Goal: Task Accomplishment & Management: Complete application form

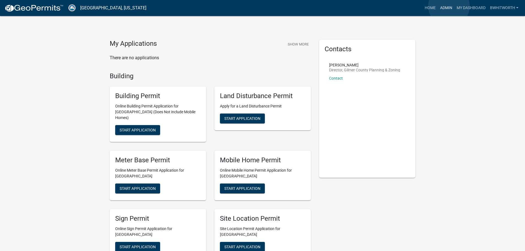
drag, startPoint x: 449, startPoint y: 6, endPoint x: 445, endPoint y: 6, distance: 4.1
click at [449, 6] on link "Admin" at bounding box center [446, 8] width 17 height 10
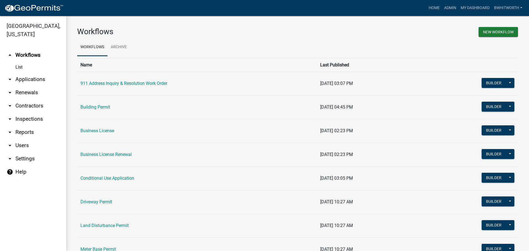
click at [36, 79] on link "arrow_drop_down Applications" at bounding box center [33, 79] width 66 height 13
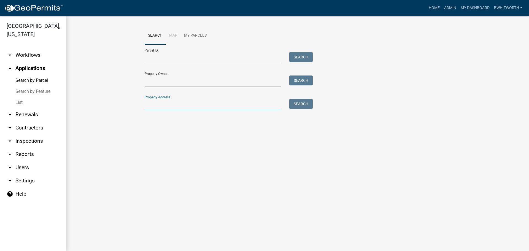
click at [155, 102] on input "Property Address:" at bounding box center [213, 104] width 136 height 11
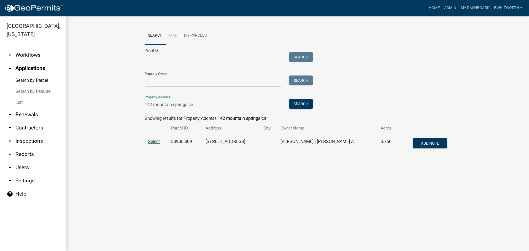
type input "142 mountain springs cir"
click at [154, 141] on span "Select" at bounding box center [154, 141] width 12 height 5
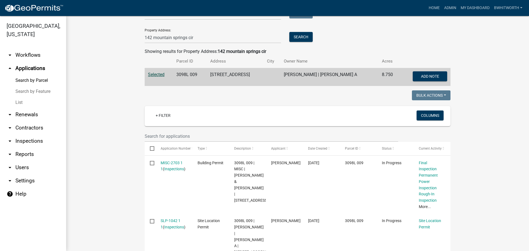
scroll to position [83, 0]
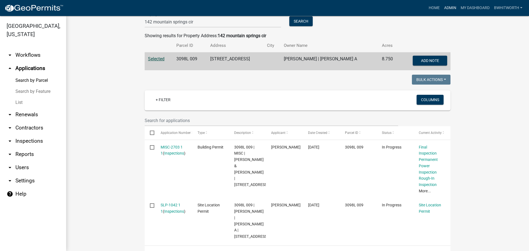
click at [447, 9] on link "Admin" at bounding box center [450, 8] width 17 height 10
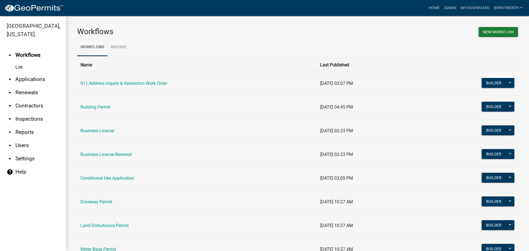
drag, startPoint x: 270, startPoint y: 29, endPoint x: 180, endPoint y: 1, distance: 94.2
click at [270, 28] on h3 "Workflows" at bounding box center [185, 31] width 216 height 9
click at [450, 6] on link "Admin" at bounding box center [450, 8] width 17 height 10
click at [19, 92] on link "arrow_drop_down Renewals" at bounding box center [33, 92] width 66 height 13
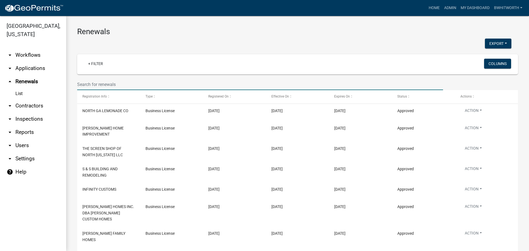
click at [101, 85] on input "text" at bounding box center [260, 84] width 366 height 11
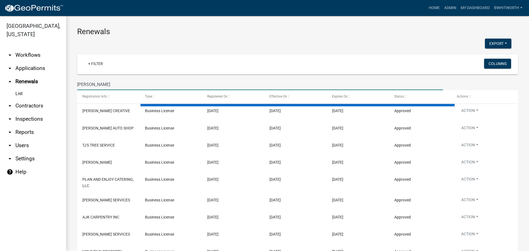
type input "j.b.k"
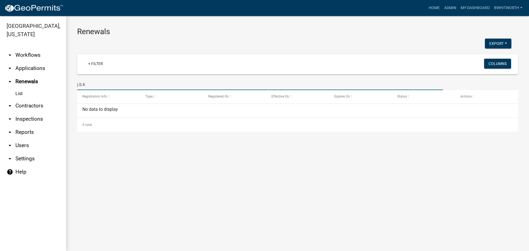
drag, startPoint x: 94, startPoint y: 83, endPoint x: 4, endPoint y: 77, distance: 90.4
click at [4, 77] on div "[GEOGRAPHIC_DATA], [US_STATE] arrow_drop_down Workflows List arrow_drop_down Ap…" at bounding box center [264, 133] width 529 height 235
type input "J"
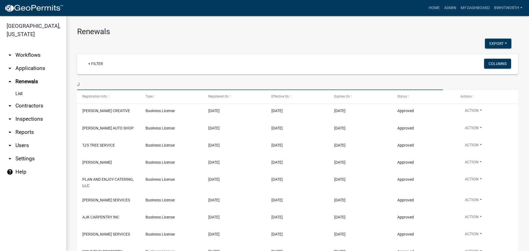
type input "J"
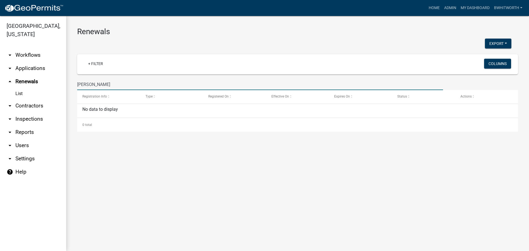
type input "J"
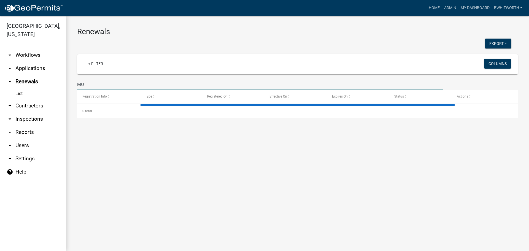
type input "M"
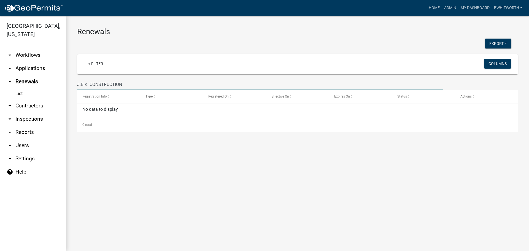
drag, startPoint x: 132, startPoint y: 85, endPoint x: 8, endPoint y: 79, distance: 123.4
click at [8, 79] on div "[GEOGRAPHIC_DATA], [US_STATE] arrow_drop_down Workflows List arrow_drop_down Ap…" at bounding box center [264, 133] width 529 height 235
type input "2"
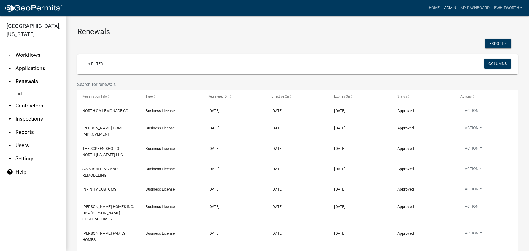
click at [447, 6] on link "Admin" at bounding box center [450, 8] width 17 height 10
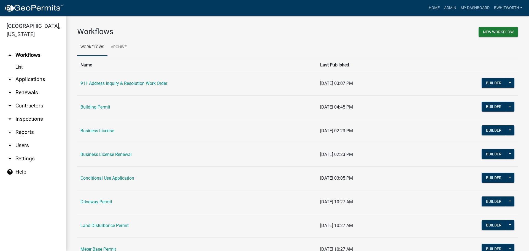
click at [32, 78] on link "arrow_drop_down Applications" at bounding box center [33, 79] width 66 height 13
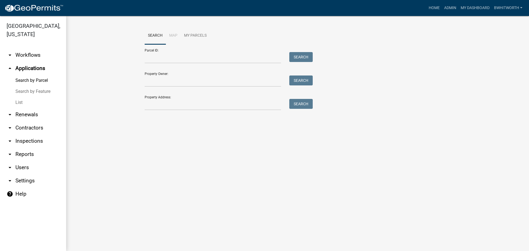
click at [15, 102] on link "List" at bounding box center [33, 102] width 66 height 11
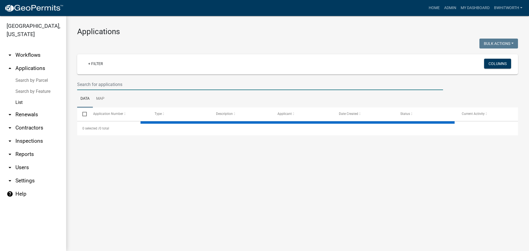
click at [112, 86] on input "text" at bounding box center [260, 84] width 366 height 11
select select "3: 100"
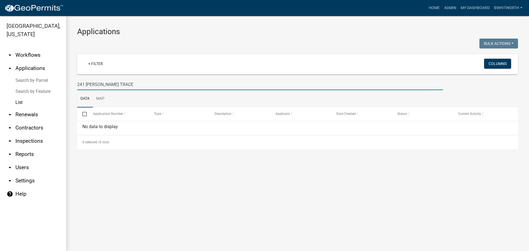
click at [125, 82] on input "241 [PERSON_NAME] TRACE" at bounding box center [260, 84] width 366 height 11
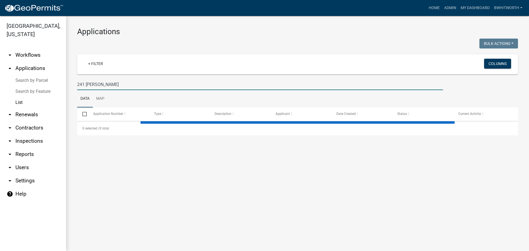
type input "241 [PERSON_NAME]"
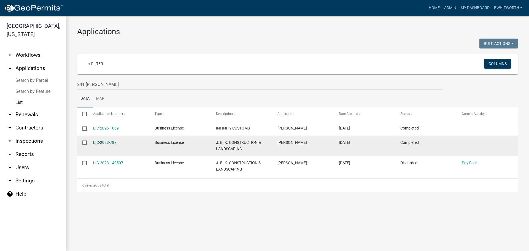
click at [107, 141] on link "LIC-2023-787" at bounding box center [104, 142] width 23 height 4
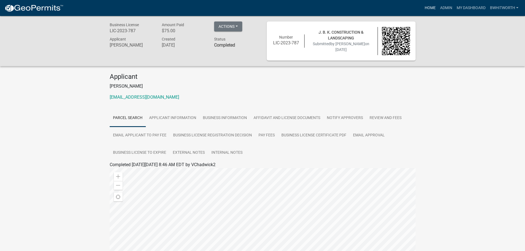
click at [430, 8] on link "Home" at bounding box center [430, 8] width 15 height 10
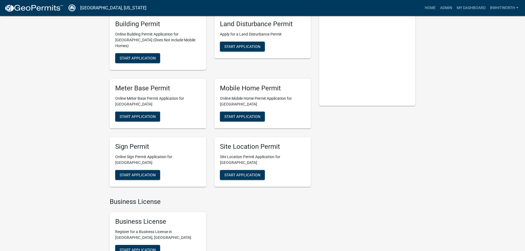
scroll to position [110, 0]
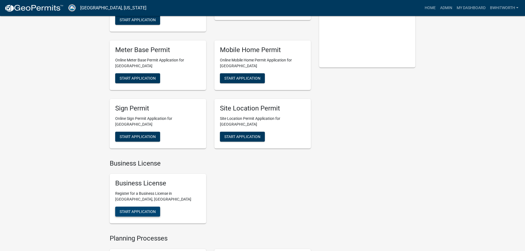
click at [134, 210] on span "Start Application" at bounding box center [138, 212] width 36 height 4
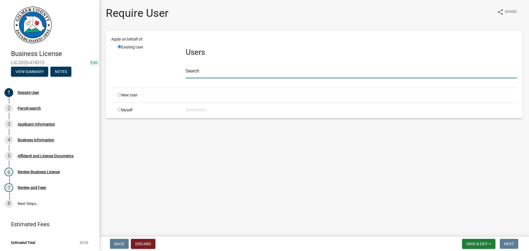
click at [206, 72] on input "text" at bounding box center [351, 72] width 331 height 11
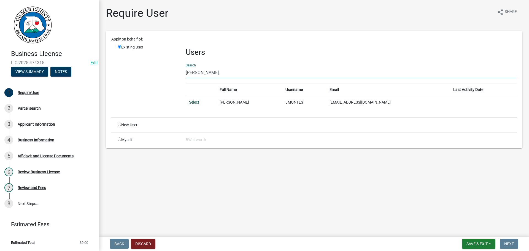
type input "[PERSON_NAME]"
click at [199, 100] on link "Select" at bounding box center [194, 102] width 10 height 4
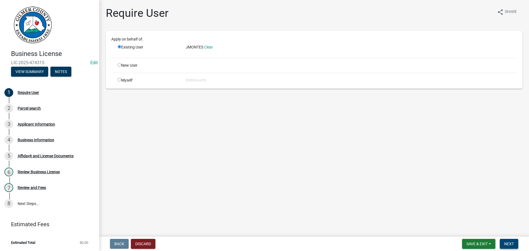
click at [510, 245] on span "Next" at bounding box center [510, 244] width 10 height 4
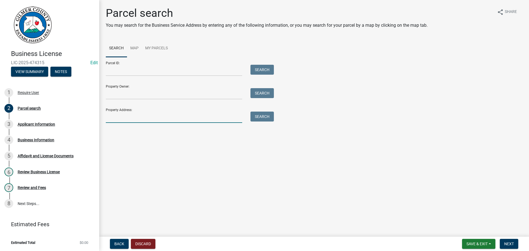
click at [120, 119] on input "Property Address:" at bounding box center [174, 117] width 136 height 11
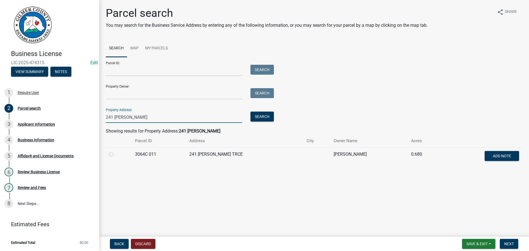
type input "241 [PERSON_NAME]"
click at [116, 151] on label at bounding box center [116, 151] width 0 height 0
click at [116, 155] on 011 "radio" at bounding box center [118, 153] width 4 height 4
radio 011 "true"
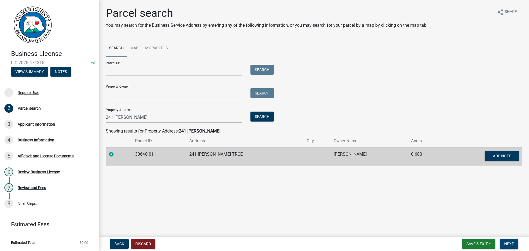
click at [510, 243] on span "Next" at bounding box center [510, 244] width 10 height 4
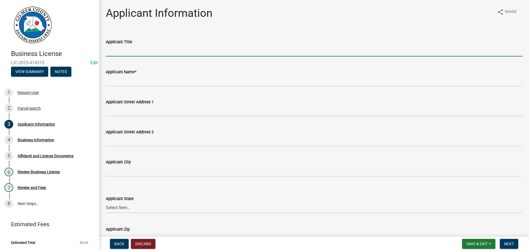
click at [134, 49] on input "Applicant Title" at bounding box center [314, 50] width 417 height 11
type input "OWNER"
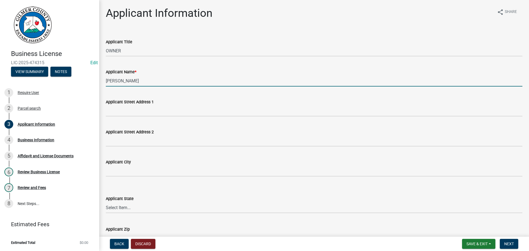
type input "[PERSON_NAME]"
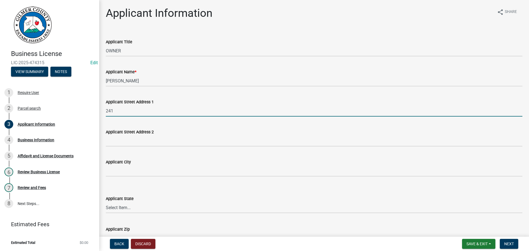
type input "241 [PERSON_NAME] TRACE"
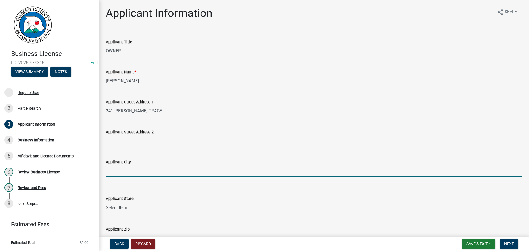
click at [132, 171] on input "Applicant City" at bounding box center [314, 170] width 417 height 11
type input "ELLIJAY"
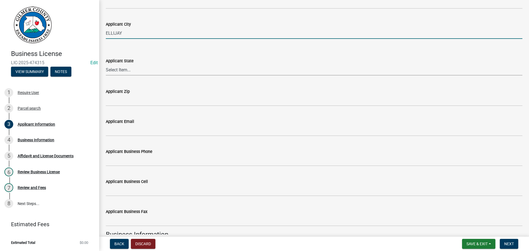
click at [123, 69] on select "Select Item... [US_STATE] [US_STATE] [US_STATE] [US_STATE] [US_STATE] [US_STATE…" at bounding box center [314, 69] width 417 height 11
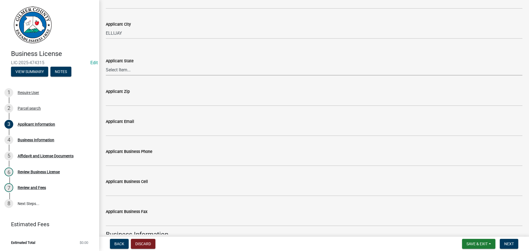
select select "GA"
click at [106, 64] on select "Select Item... [US_STATE] [US_STATE] [US_STATE] [US_STATE] [US_STATE] [US_STATE…" at bounding box center [314, 69] width 417 height 11
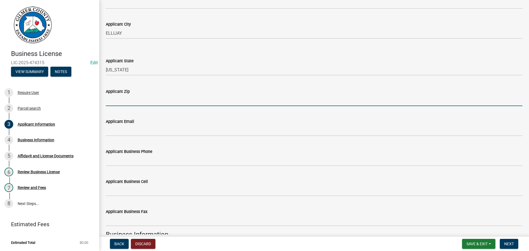
drag, startPoint x: 119, startPoint y: 101, endPoint x: 119, endPoint y: 104, distance: 2.8
click at [119, 101] on input "Applicant Zip" at bounding box center [314, 100] width 417 height 11
type input "30540"
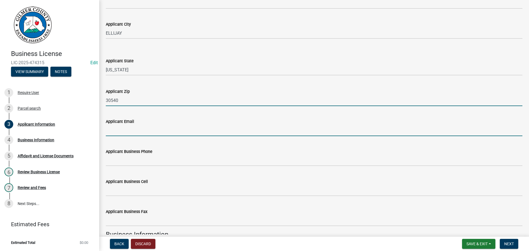
click at [123, 130] on input "Applicant Email" at bounding box center [314, 130] width 417 height 11
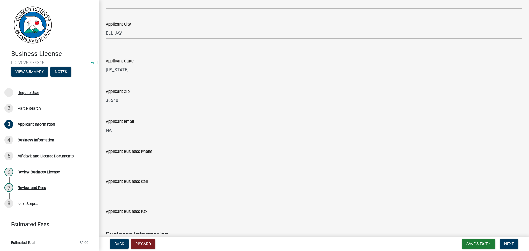
drag, startPoint x: 131, startPoint y: 159, endPoint x: 134, endPoint y: 157, distance: 3.5
click at [132, 159] on form "Applicant Business Phone" at bounding box center [314, 157] width 417 height 18
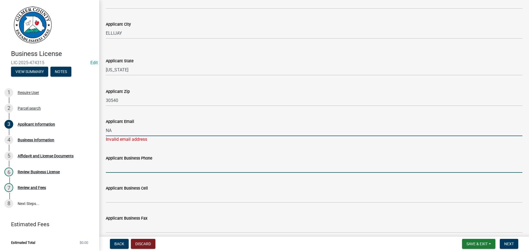
click at [130, 131] on input "NA" at bounding box center [314, 130] width 417 height 11
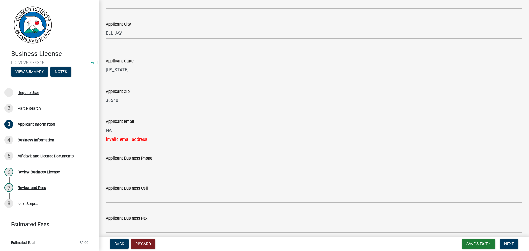
type input "N"
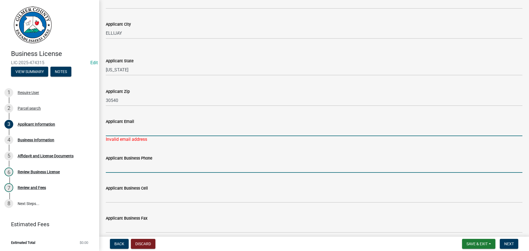
click at [127, 164] on input "Applicant Business Phone" at bounding box center [314, 167] width 417 height 11
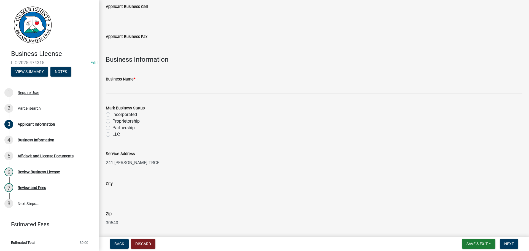
scroll to position [331, 0]
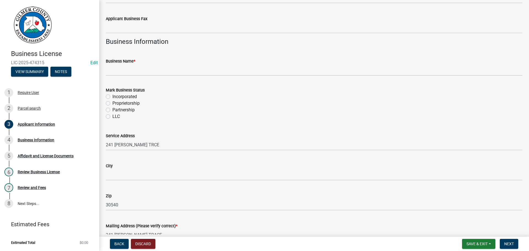
type input "[PHONE_NUMBER]"
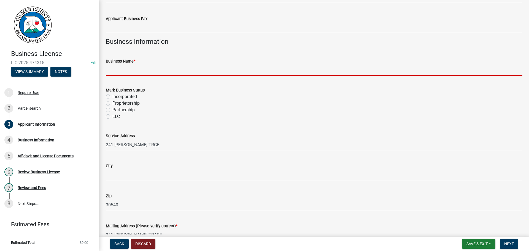
click at [128, 71] on input "Business Name *" at bounding box center [314, 70] width 417 height 11
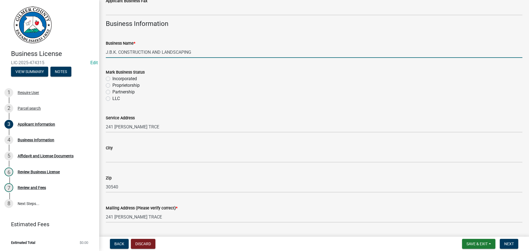
scroll to position [358, 0]
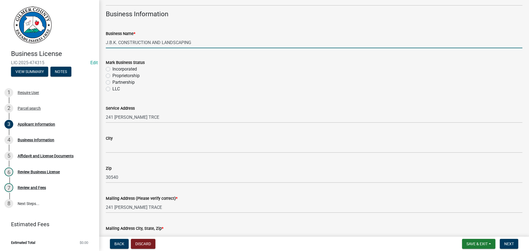
type input "J.B.K. CONSTRUCTION AND LANDSCAPING"
click at [112, 77] on label "Proprietorship" at bounding box center [125, 76] width 27 height 7
click at [112, 76] on input "Proprietorship" at bounding box center [114, 75] width 4 height 4
radio input "true"
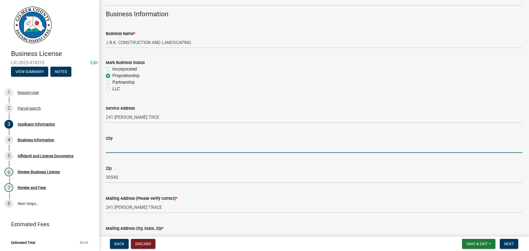
drag, startPoint x: 115, startPoint y: 142, endPoint x: 119, endPoint y: 148, distance: 7.1
click at [115, 142] on input "City" at bounding box center [314, 147] width 417 height 11
type input "ELLIJAY"
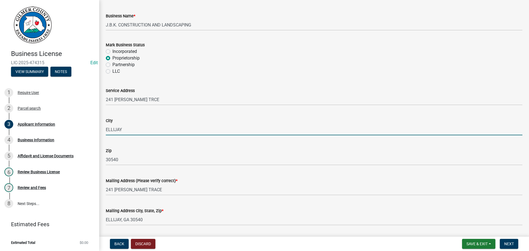
scroll to position [393, 0]
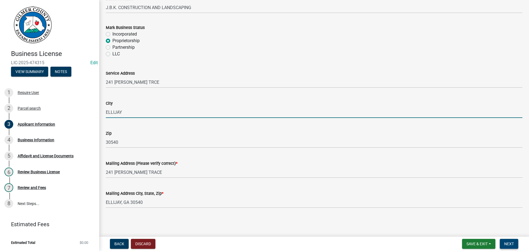
click at [510, 242] on span "Next" at bounding box center [510, 244] width 10 height 4
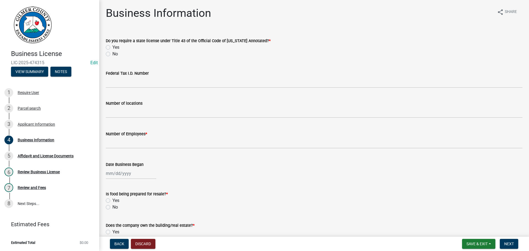
click at [112, 54] on label "No" at bounding box center [115, 54] width 6 height 7
click at [112, 54] on input "No" at bounding box center [114, 53] width 4 height 4
radio input "true"
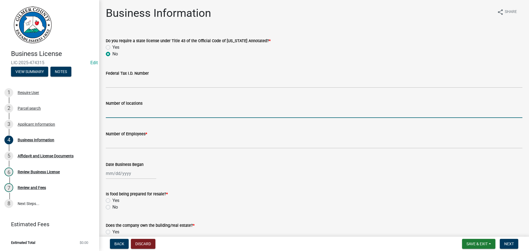
click at [123, 112] on input "text" at bounding box center [314, 112] width 417 height 11
type input "1"
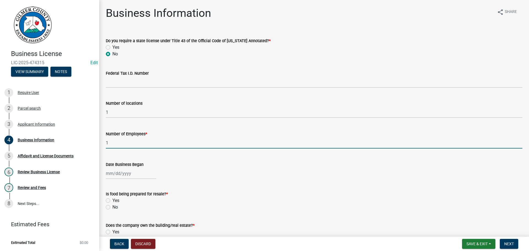
type input "1"
select select "9"
select select "2025"
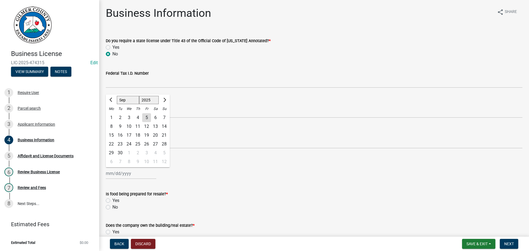
click at [262, 177] on div "[PERSON_NAME] Feb Mar Apr [PERSON_NAME][DATE] Oct Nov [DATE] 1526 1527 1528 152…" at bounding box center [314, 173] width 417 height 11
click at [122, 175] on input "Date Business Began" at bounding box center [131, 173] width 50 height 11
select select "9"
select select "2025"
click at [146, 116] on div "5" at bounding box center [146, 117] width 9 height 9
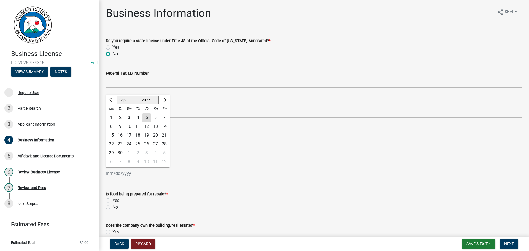
type input "[DATE]"
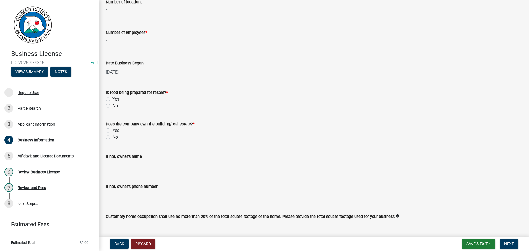
scroll to position [124, 0]
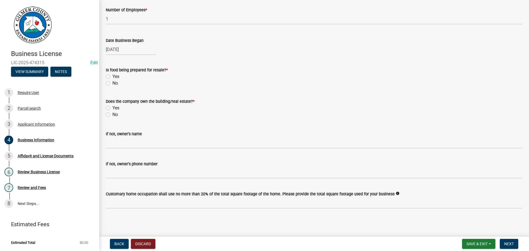
click at [112, 83] on label "No" at bounding box center [115, 83] width 6 height 7
click at [112, 83] on input "No" at bounding box center [114, 82] width 4 height 4
radio input "true"
click at [112, 108] on label "Yes" at bounding box center [115, 108] width 7 height 7
click at [112, 108] on input "Yes" at bounding box center [114, 107] width 4 height 4
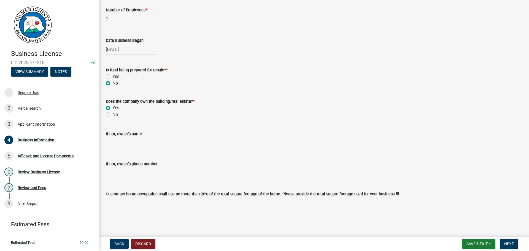
radio input "true"
click at [376, 120] on wm-data-entity-input "Does the company own the building/real estate? * Yes No" at bounding box center [314, 107] width 417 height 31
click at [510, 242] on span "Next" at bounding box center [510, 244] width 10 height 4
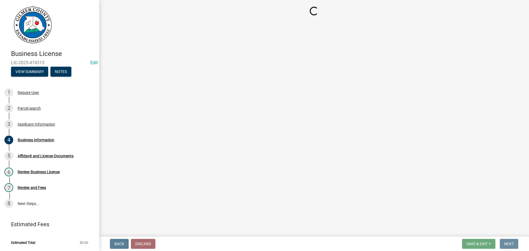
scroll to position [0, 0]
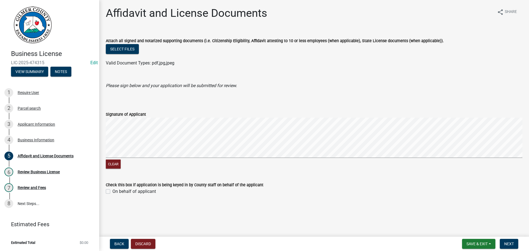
click at [112, 191] on label "On behalf of applicant" at bounding box center [134, 191] width 44 height 7
click at [112, 191] on input "On behalf of applicant" at bounding box center [114, 190] width 4 height 4
checkbox input "true"
click at [508, 243] on span "Next" at bounding box center [510, 244] width 10 height 4
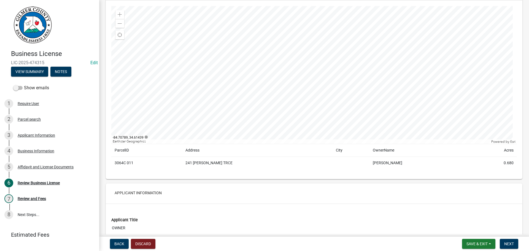
scroll to position [165, 0]
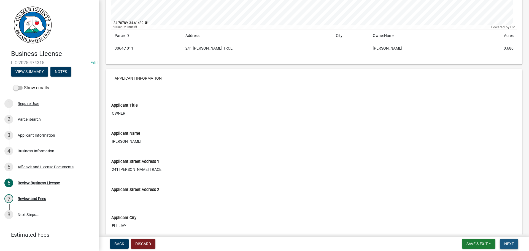
click at [510, 242] on span "Next" at bounding box center [510, 244] width 10 height 4
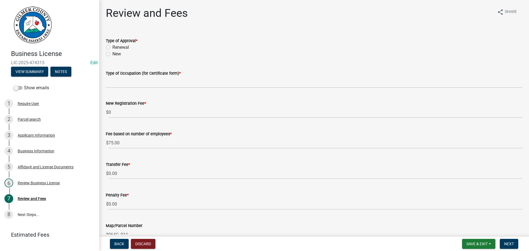
click at [112, 53] on label "New" at bounding box center [116, 54] width 9 height 7
click at [112, 53] on input "New" at bounding box center [114, 53] width 4 height 4
radio input "true"
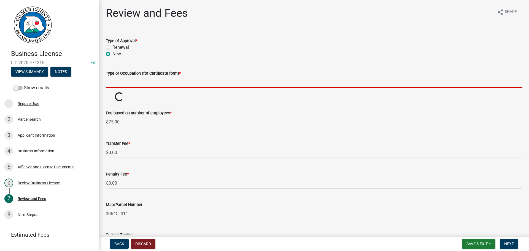
click at [123, 82] on input "Type of Occupation (for Certificate form) *" at bounding box center [314, 82] width 417 height 11
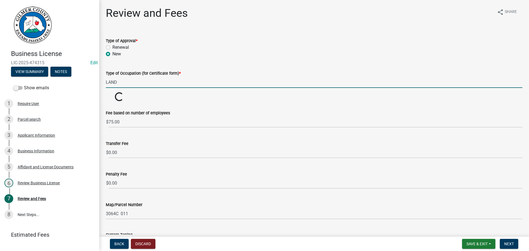
type input "LANDSCAPING SERVICES"
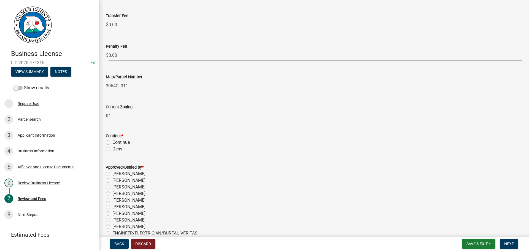
scroll to position [178, 0]
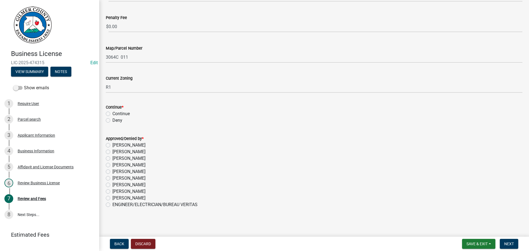
click at [112, 114] on label "Continue" at bounding box center [120, 114] width 17 height 7
click at [112, 114] on input "Continue" at bounding box center [114, 113] width 4 height 4
radio input "true"
click at [112, 157] on label "[PERSON_NAME]" at bounding box center [128, 158] width 33 height 7
click at [112, 157] on input "[PERSON_NAME]" at bounding box center [114, 157] width 4 height 4
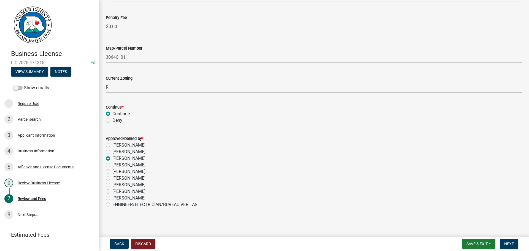
radio input "true"
click at [508, 242] on span "Next" at bounding box center [510, 244] width 10 height 4
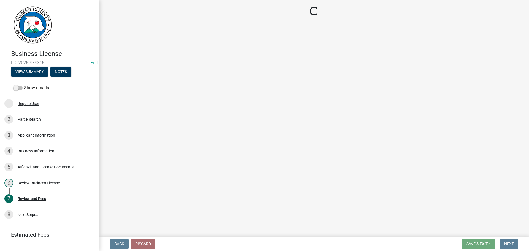
select select "2: 1"
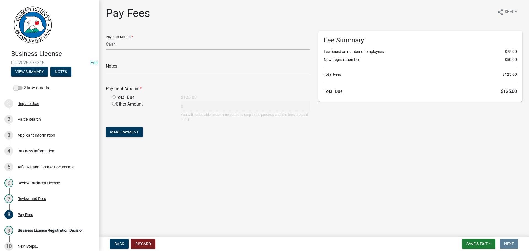
drag, startPoint x: 114, startPoint y: 97, endPoint x: 117, endPoint y: 103, distance: 6.2
click at [114, 97] on input "radio" at bounding box center [114, 97] width 4 height 4
radio input "true"
type input "125"
click at [124, 128] on button "Make Payment" at bounding box center [124, 132] width 37 height 10
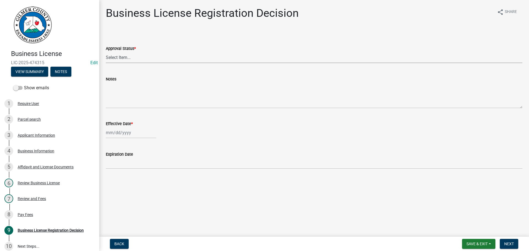
drag, startPoint x: 133, startPoint y: 59, endPoint x: 129, endPoint y: 60, distance: 4.5
click at [133, 59] on select "Select Item... Approved Denied" at bounding box center [314, 57] width 417 height 11
click at [106, 52] on select "Select Item... Approved Denied" at bounding box center [314, 57] width 417 height 11
select select "cd44cabc-cb9c-446c-a27a-f009e7fbc738"
click at [122, 134] on div at bounding box center [131, 132] width 50 height 11
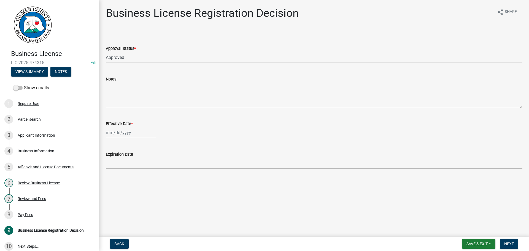
select select "9"
select select "2025"
drag, startPoint x: 147, startPoint y: 160, endPoint x: 144, endPoint y: 165, distance: 6.1
click at [148, 160] on div "5" at bounding box center [146, 162] width 9 height 9
type input "[DATE]"
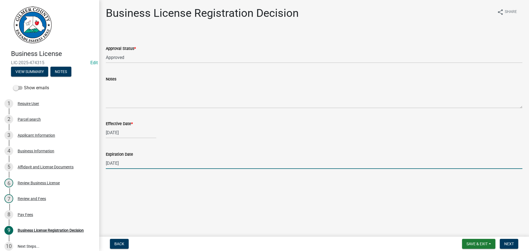
click at [132, 162] on input "[DATE]" at bounding box center [314, 163] width 417 height 11
type input "[DATE]"
click at [507, 243] on span "Next" at bounding box center [510, 244] width 10 height 4
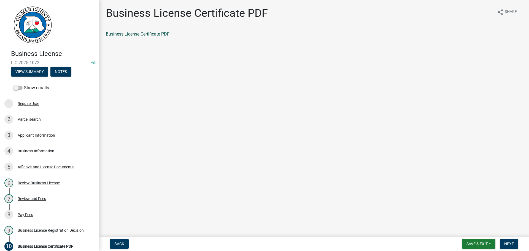
click at [141, 34] on link "Business License Certificate PDF" at bounding box center [138, 33] width 64 height 5
click at [37, 134] on div "Applicant Information" at bounding box center [36, 135] width 37 height 4
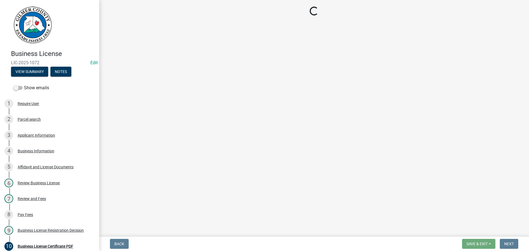
select select "GA"
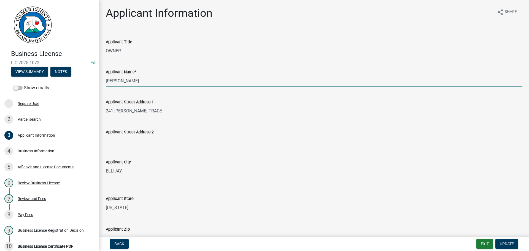
click at [130, 80] on input "[PERSON_NAME]" at bounding box center [314, 80] width 417 height 11
type input "[PERSON_NAME]"
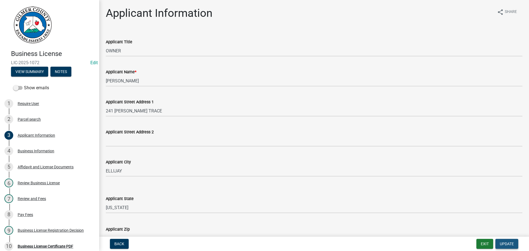
click at [505, 244] on span "Update" at bounding box center [507, 244] width 14 height 4
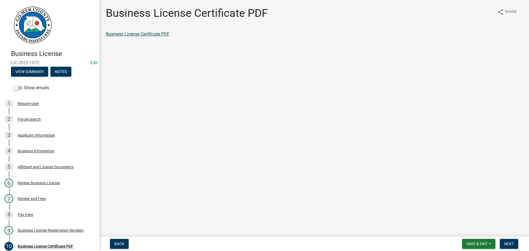
click at [157, 33] on link "Business License Certificate PDF" at bounding box center [138, 33] width 64 height 5
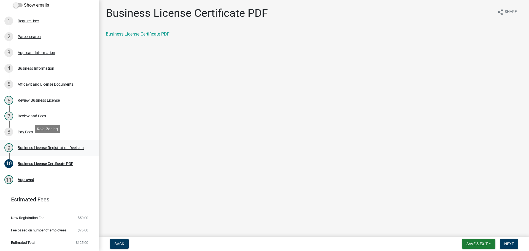
scroll to position [86, 0]
click at [18, 130] on div "Pay Fees" at bounding box center [25, 132] width 15 height 4
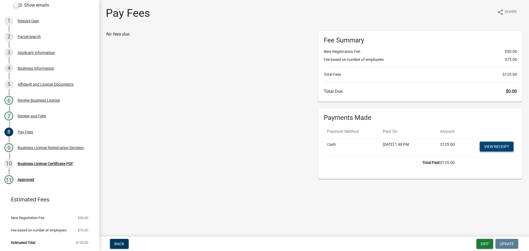
click at [496, 148] on link "View receipt" at bounding box center [497, 147] width 34 height 10
